Goal: Information Seeking & Learning: Learn about a topic

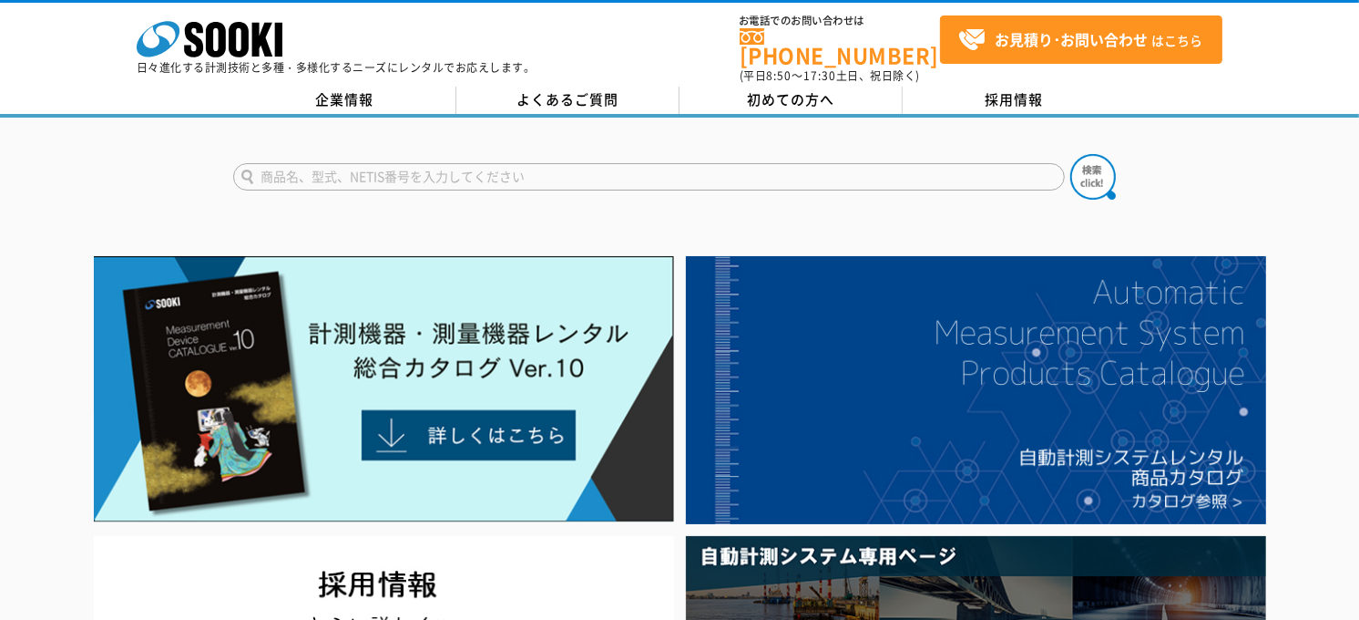
drag, startPoint x: 406, startPoint y: 159, endPoint x: 415, endPoint y: 166, distance: 11.1
click at [407, 163] on input "text" at bounding box center [649, 176] width 832 height 27
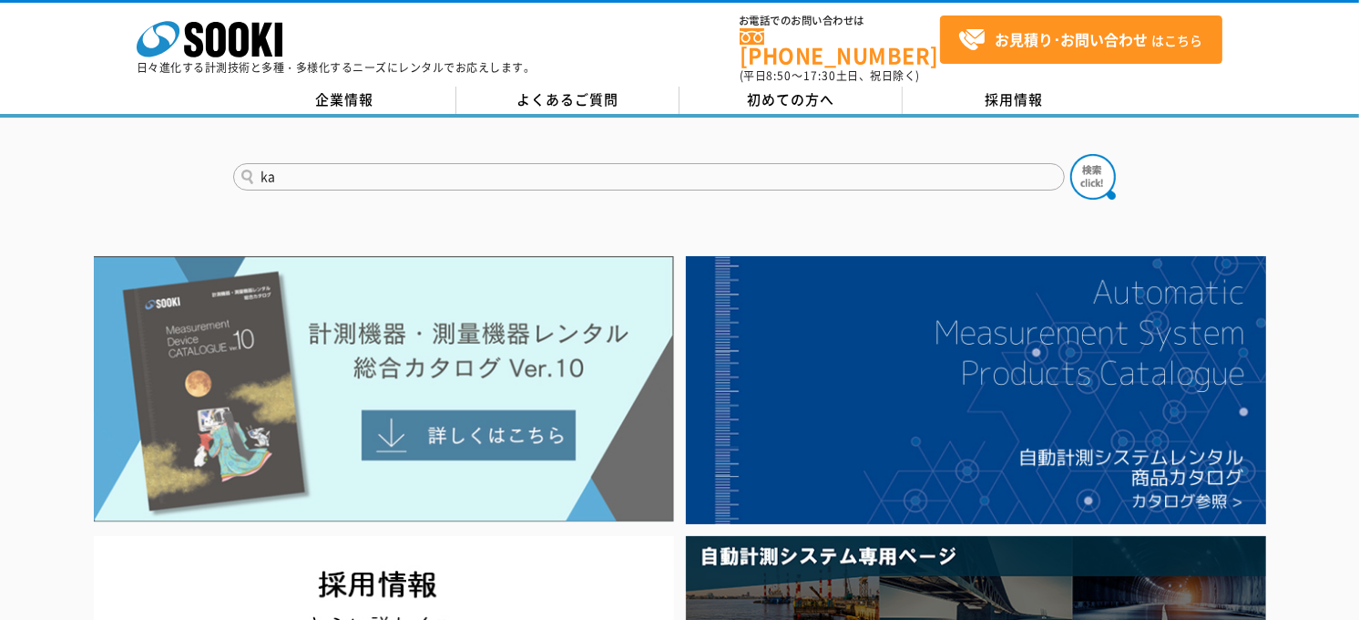
type input "k"
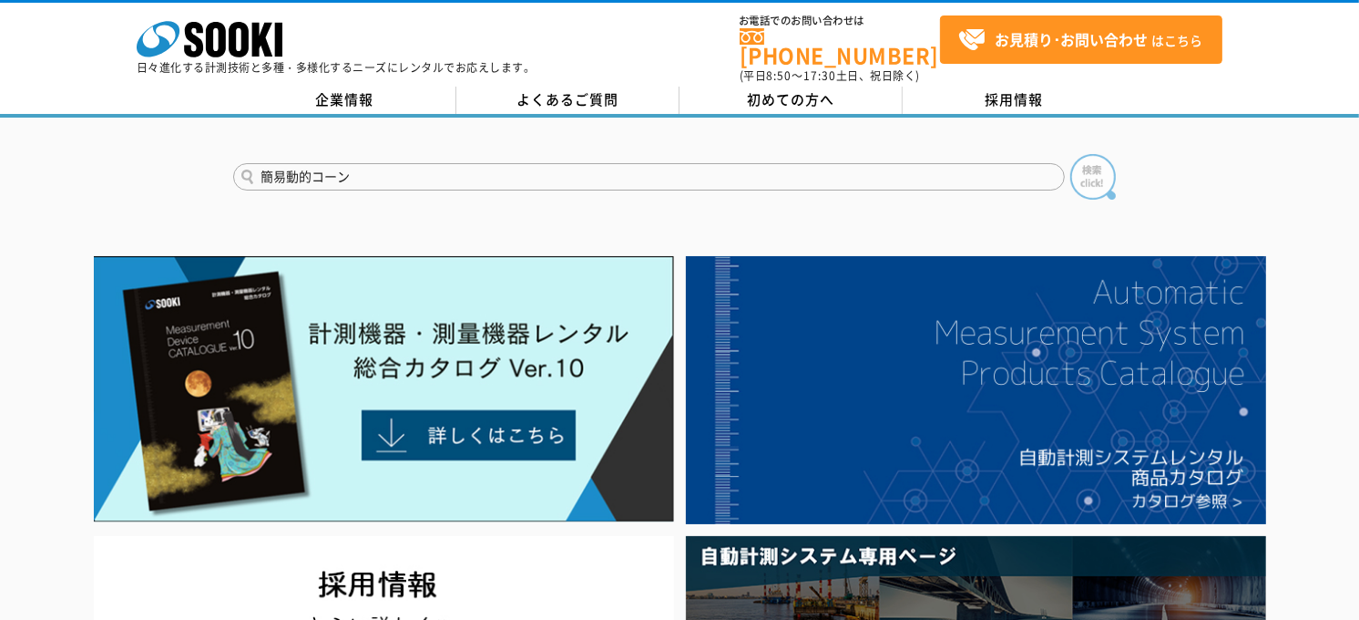
type input "簡易動的コーン"
click at [1099, 160] on img at bounding box center [1094, 177] width 46 height 46
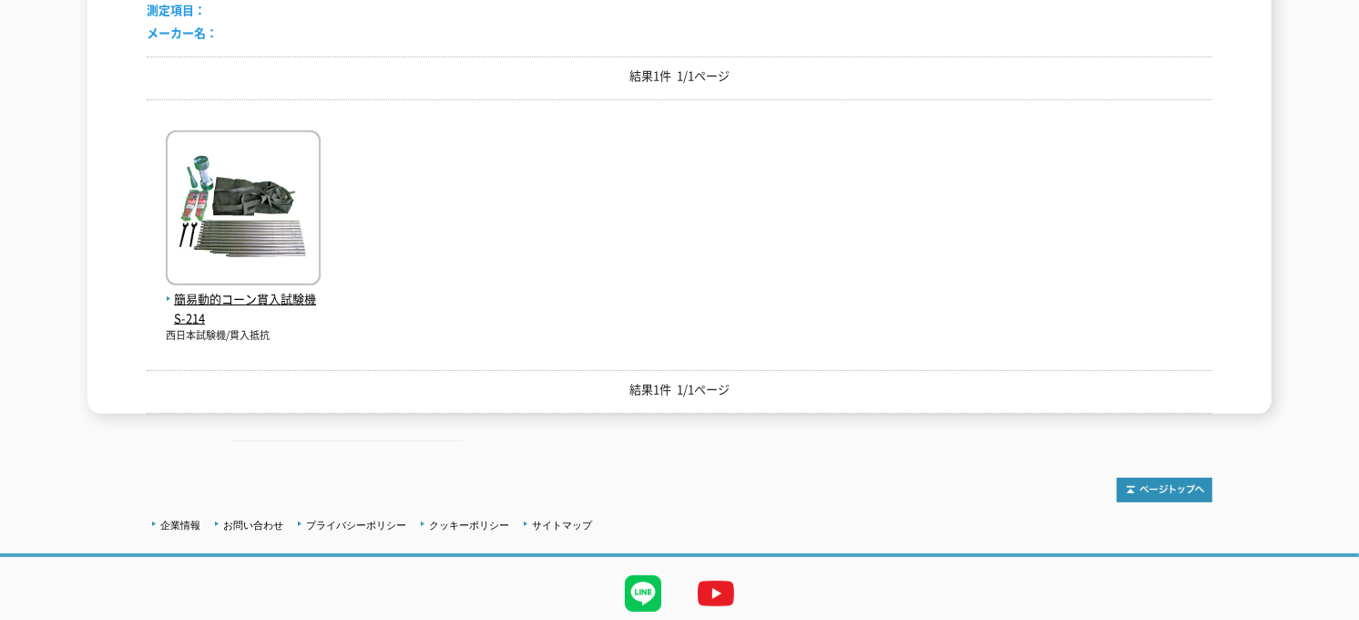
scroll to position [371, 0]
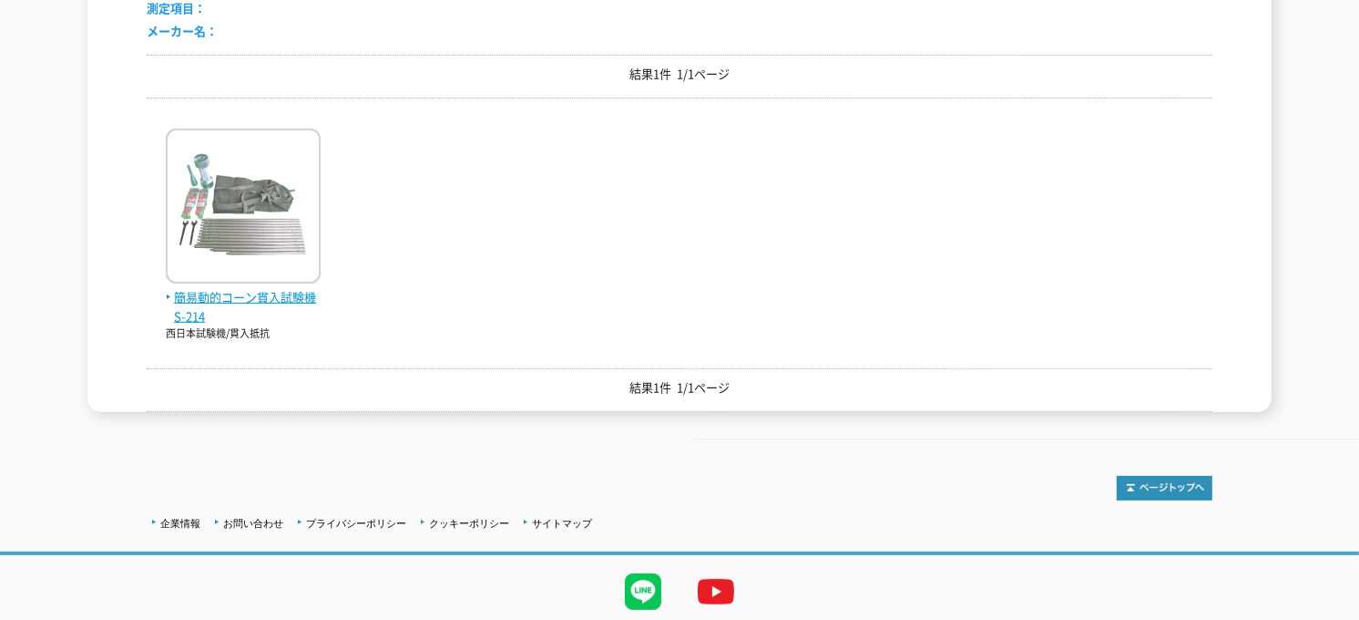
click at [226, 288] on span "簡易動的コーン貫入試験機 S-214" at bounding box center [243, 307] width 155 height 38
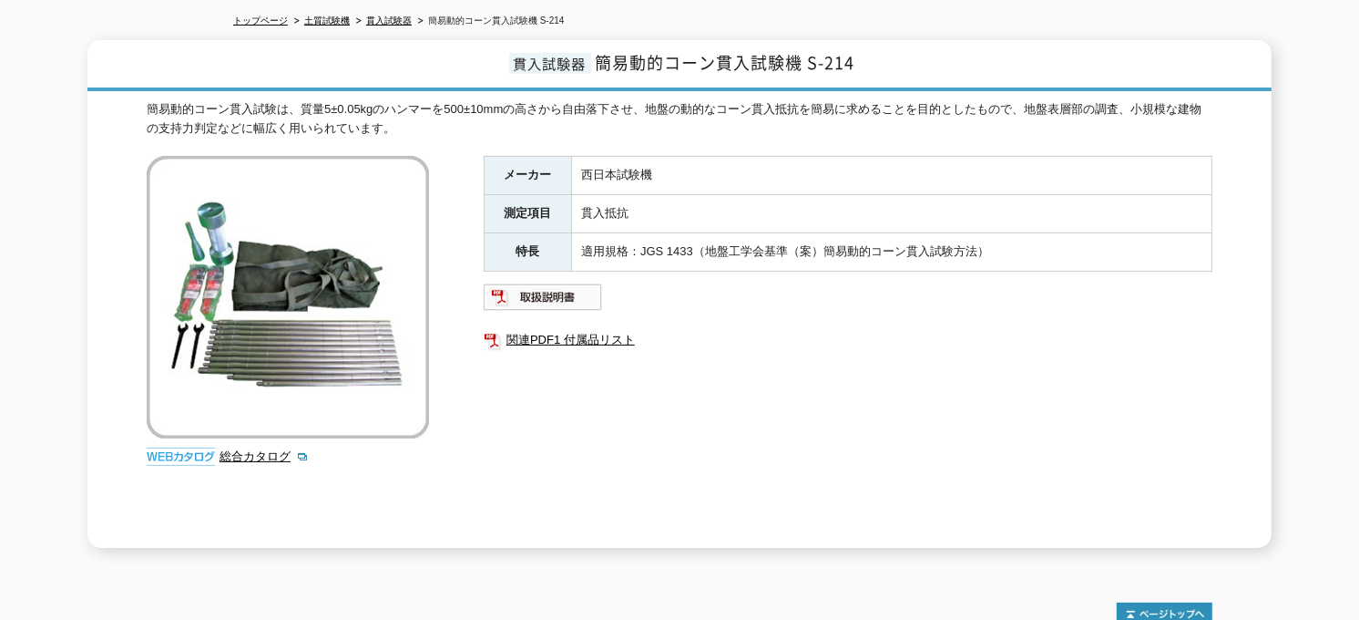
scroll to position [202, 0]
click at [556, 327] on link "関連PDF1 付属品リスト" at bounding box center [848, 339] width 729 height 24
click at [603, 398] on div "メーカー 西日本試験機 測定項目 貫入抵抗 特長 適用規格：JGS [DATE]（地盤工学会基準（案）簡易動的コーン貫入試験方法） 関連PDF1 付属品リスト" at bounding box center [848, 351] width 729 height 392
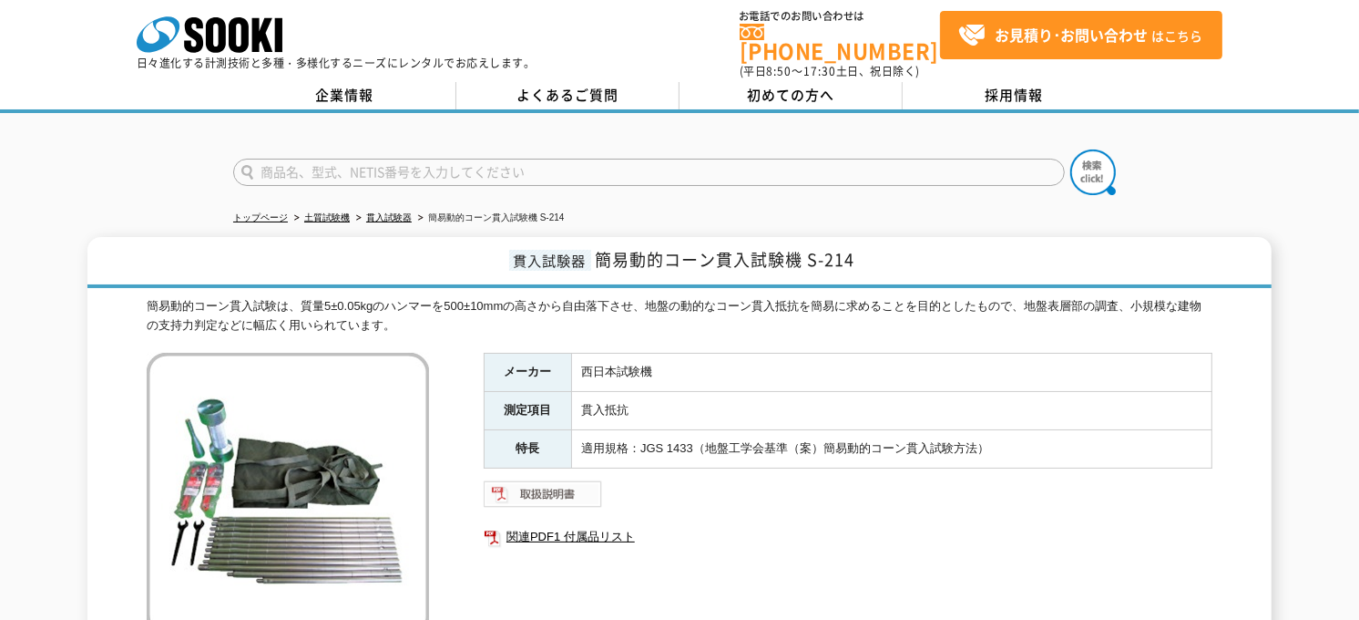
scroll to position [2, 0]
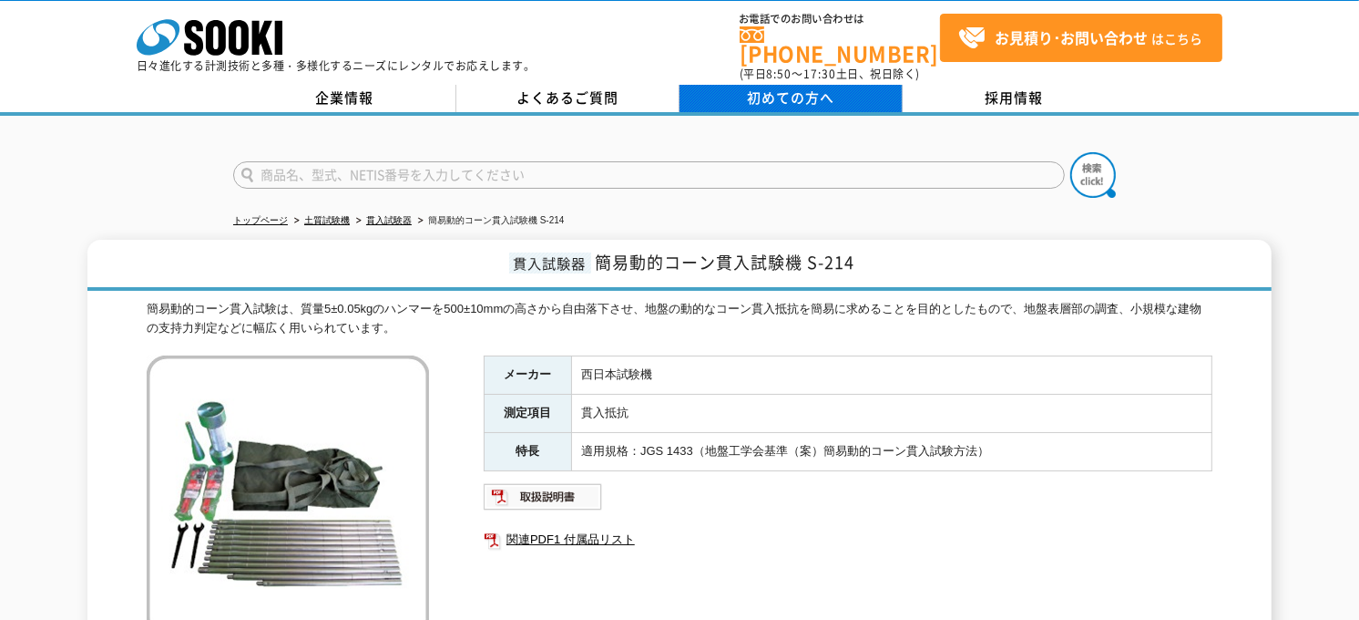
click at [795, 87] on span "初めての方へ" at bounding box center [791, 97] width 87 height 20
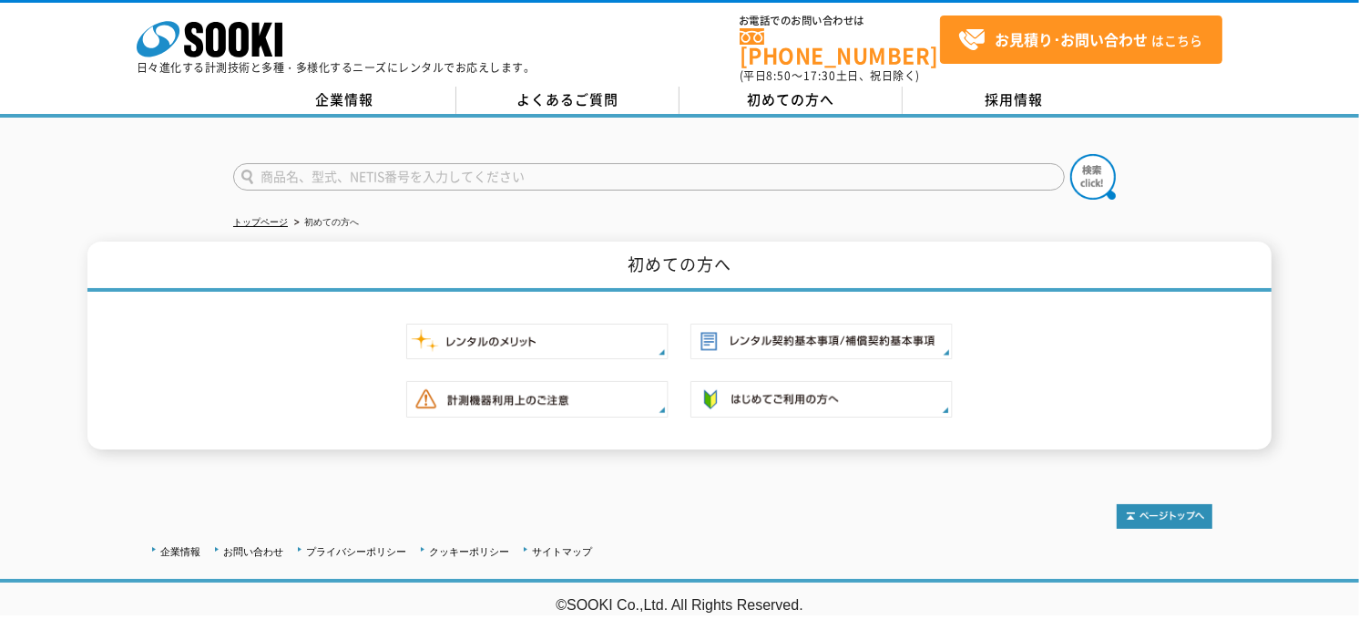
click at [1180, 169] on div at bounding box center [679, 161] width 1359 height 87
